Goal: Check status: Check status

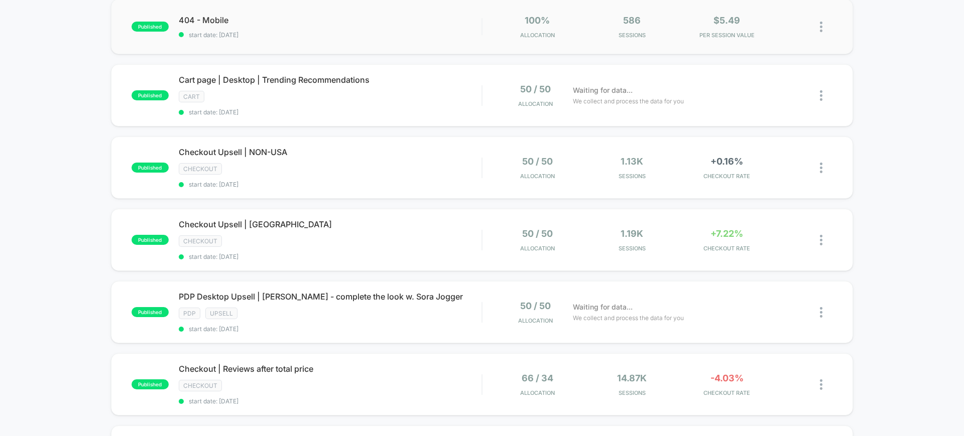
scroll to position [251, 0]
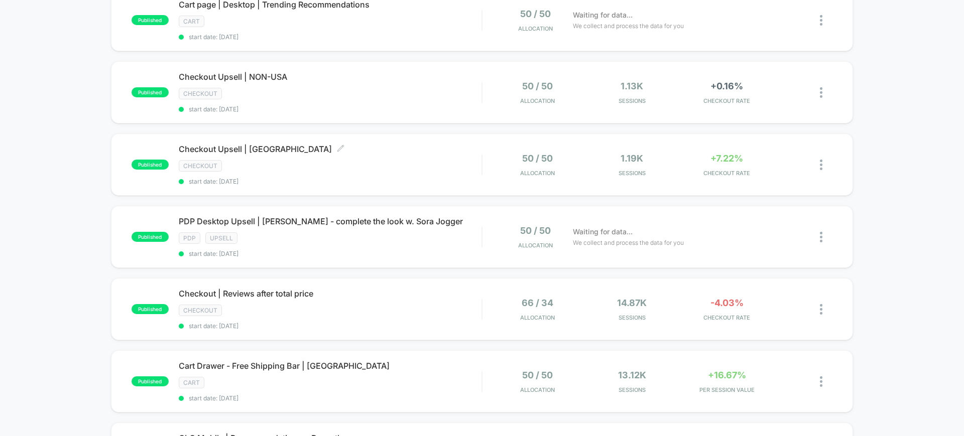
click at [391, 158] on div "Checkout Upsell | [GEOGRAPHIC_DATA] Click to edit experience details Click to e…" at bounding box center [330, 164] width 303 height 41
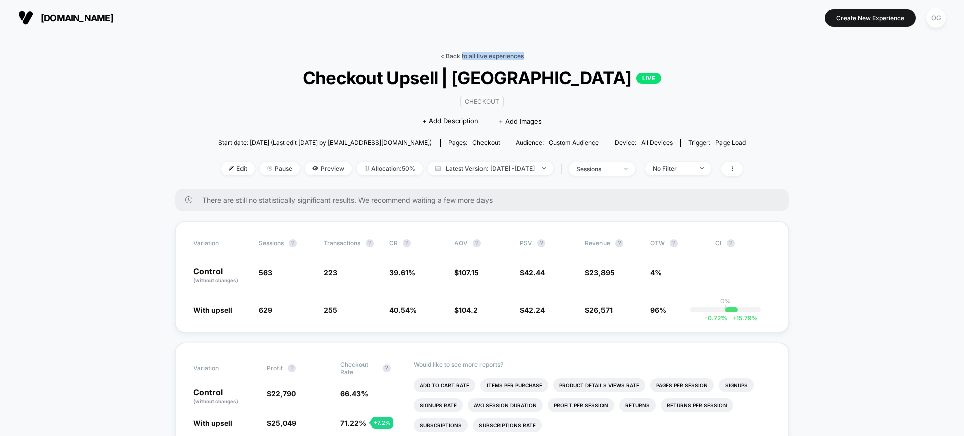
click at [463, 59] on div "< Back to all live experiences Checkout Upsell | [GEOGRAPHIC_DATA] LIVE Checkou…" at bounding box center [482, 120] width 528 height 137
click at [464, 55] on link "< Back to all live experiences" at bounding box center [482, 56] width 83 height 8
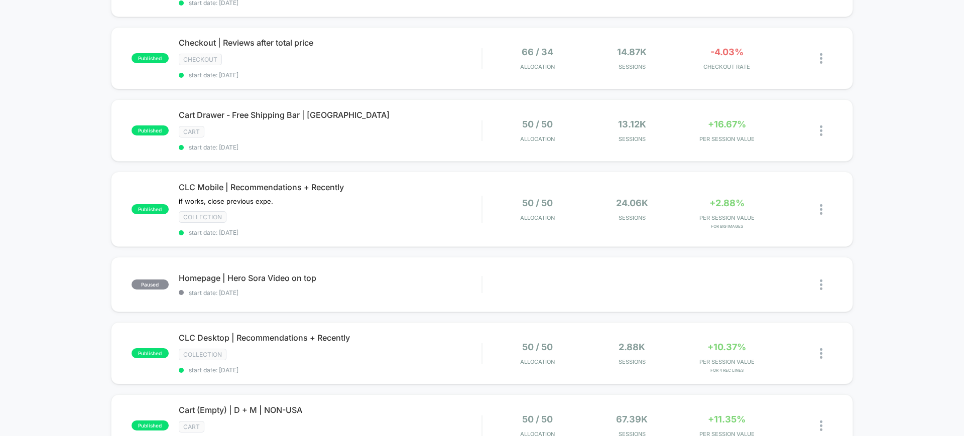
scroll to position [440, 0]
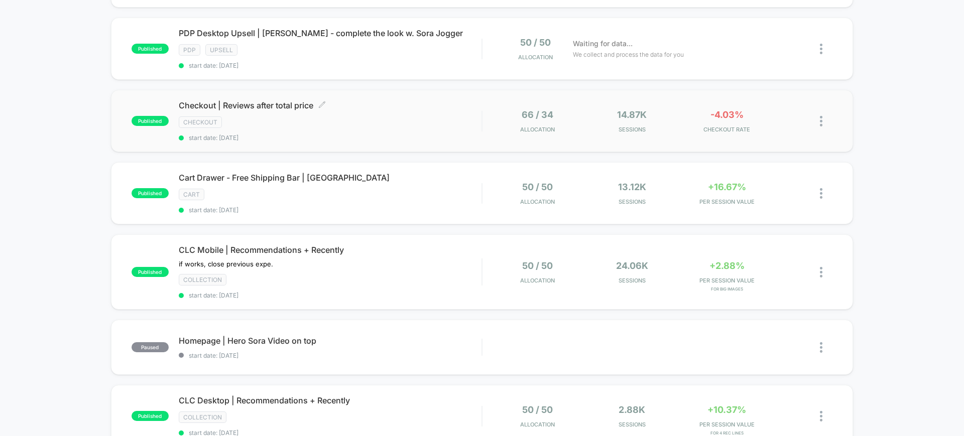
click at [430, 140] on span "start date: [DATE]" at bounding box center [330, 138] width 303 height 8
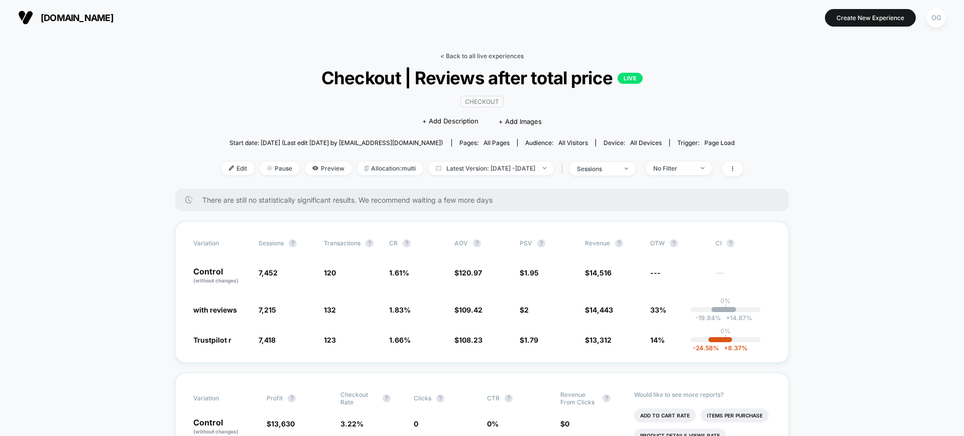
click at [471, 55] on link "< Back to all live experiences" at bounding box center [482, 56] width 83 height 8
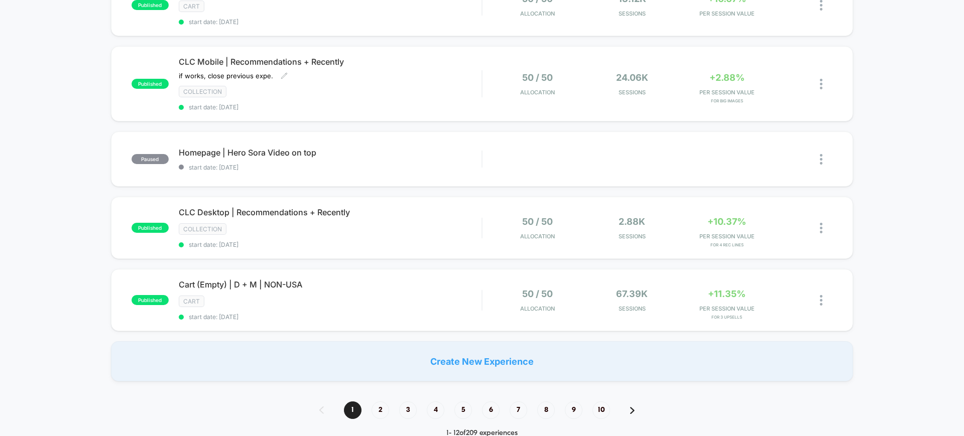
scroll to position [691, 0]
